Goal: Task Accomplishment & Management: Complete application form

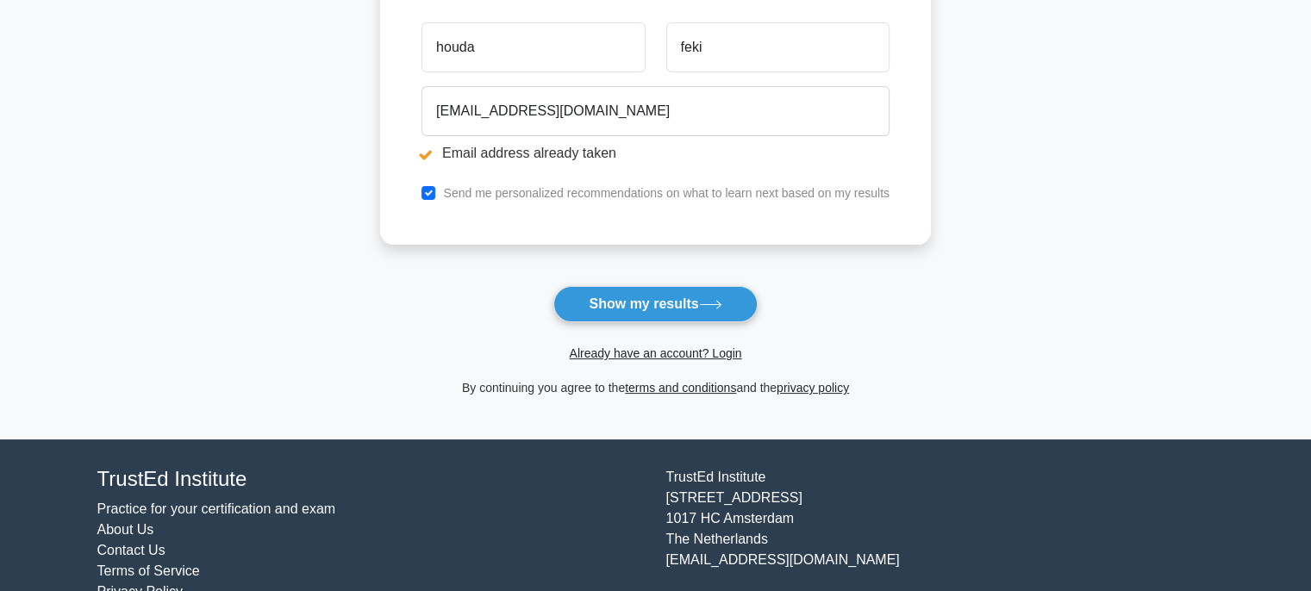
scroll to position [371, 0]
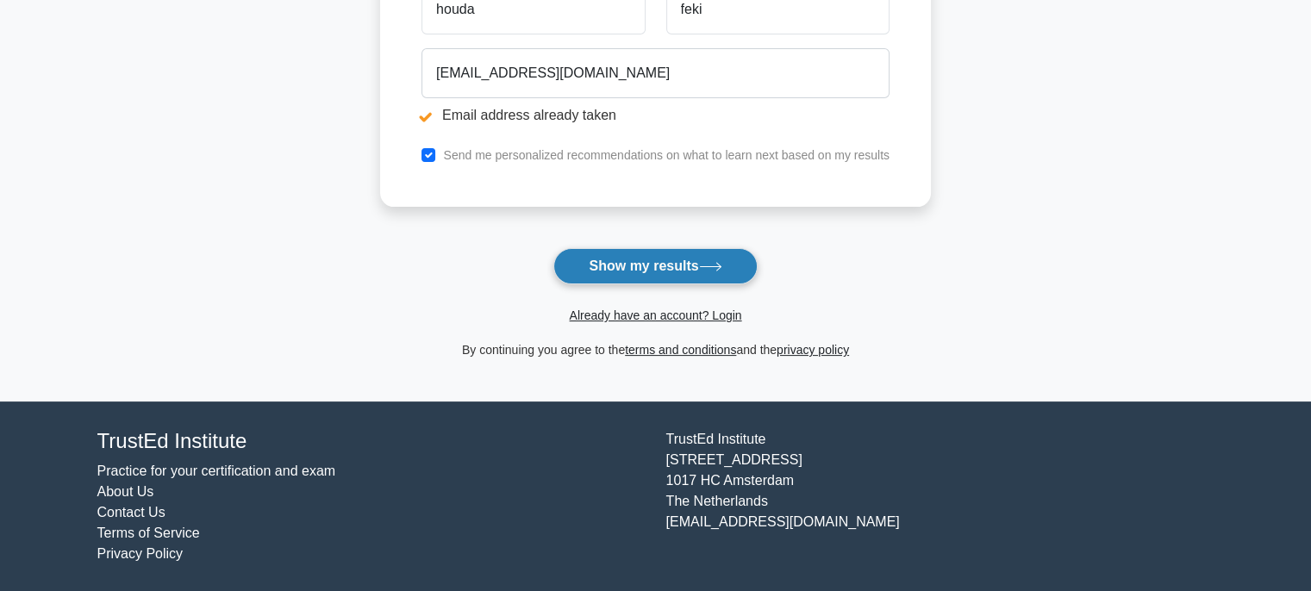
click at [621, 258] on button "Show my results" at bounding box center [654, 266] width 203 height 36
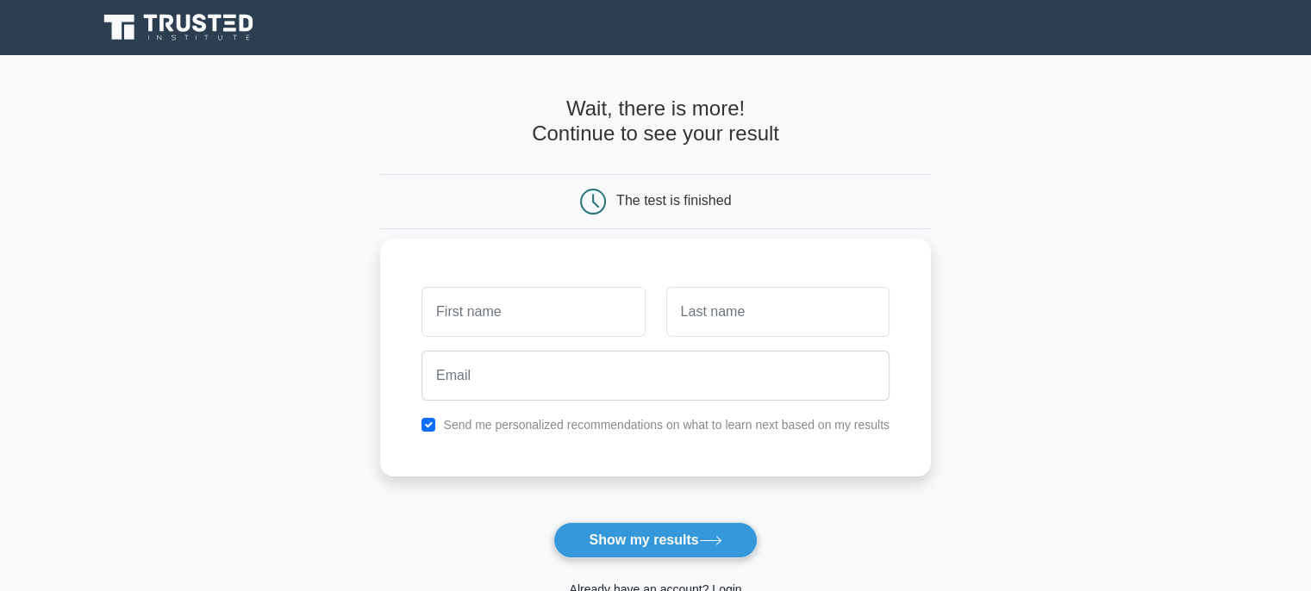
click at [466, 332] on input "text" at bounding box center [532, 312] width 223 height 50
type input "houda"
click at [686, 301] on input "text" at bounding box center [777, 312] width 223 height 50
type input "feki"
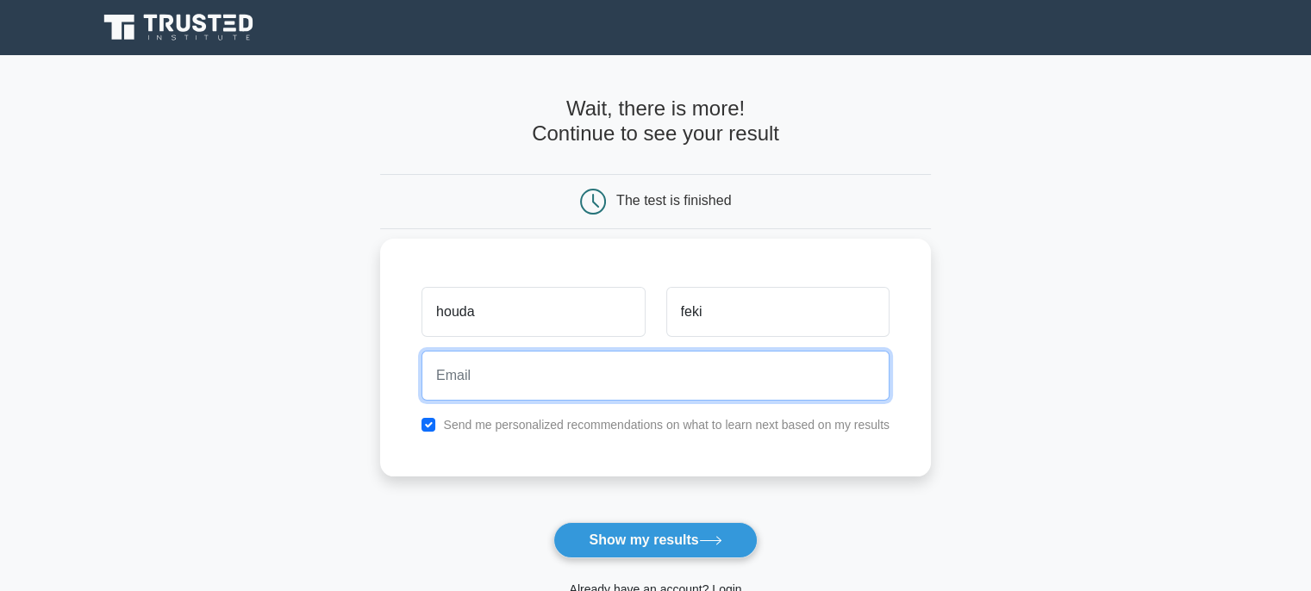
click at [546, 359] on input "email" at bounding box center [655, 376] width 468 height 50
type input "[EMAIL_ADDRESS][DOMAIN_NAME]"
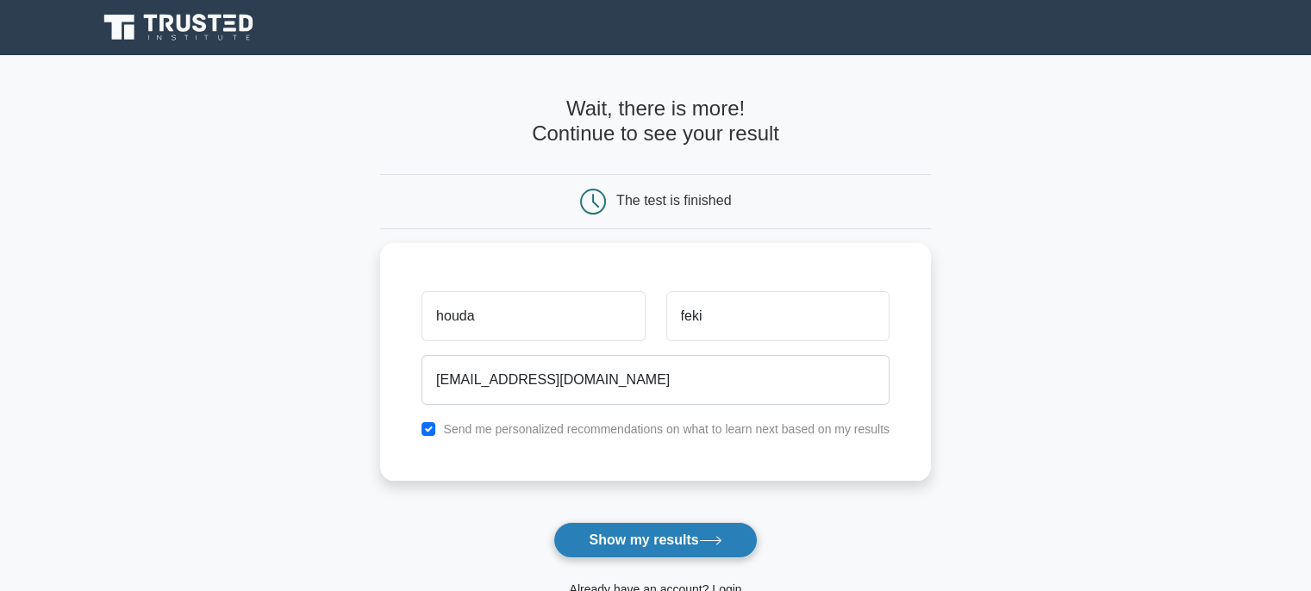
click at [616, 538] on button "Show my results" at bounding box center [654, 540] width 203 height 36
